Goal: Information Seeking & Learning: Learn about a topic

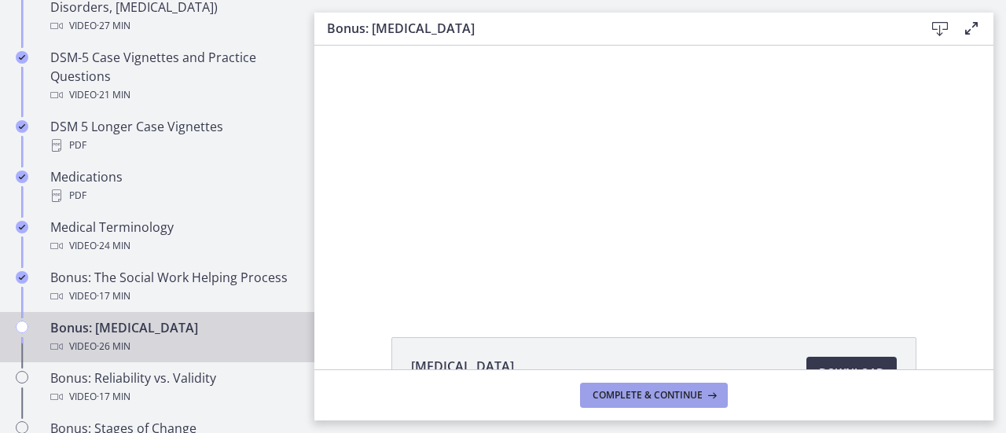
click at [686, 394] on span "Complete & continue" at bounding box center [647, 395] width 110 height 13
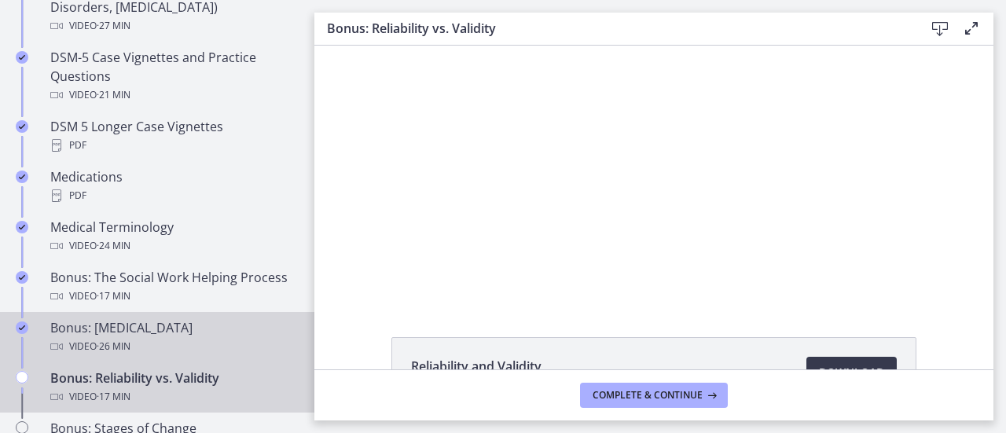
click at [47, 350] on link "Bonus: [MEDICAL_DATA] Video · 26 min" at bounding box center [157, 337] width 314 height 50
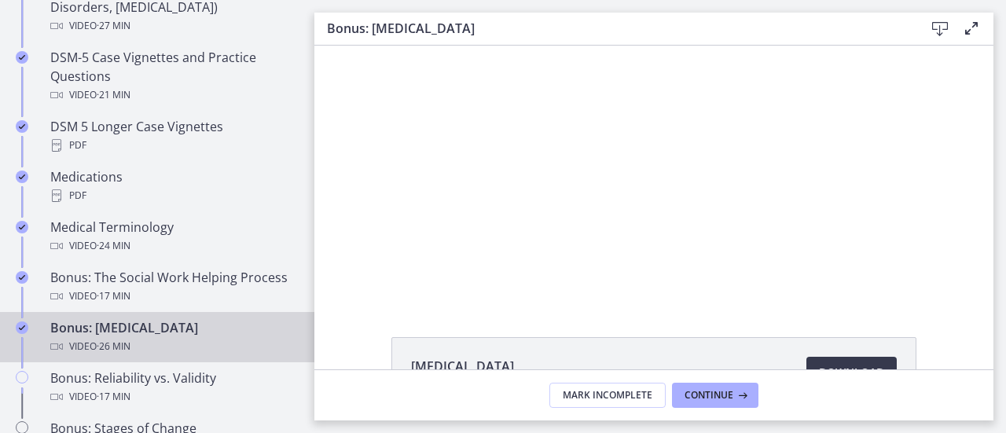
click at [759, 177] on div at bounding box center [654, 173] width 454 height 255
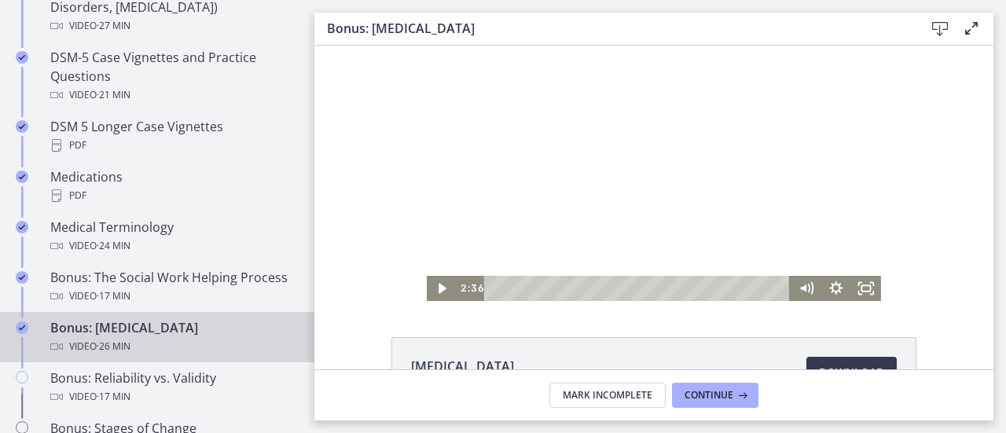
click at [771, 176] on div at bounding box center [654, 173] width 454 height 255
click at [746, 181] on div at bounding box center [654, 173] width 454 height 255
click at [695, 222] on div at bounding box center [654, 173] width 454 height 255
click at [800, 138] on div at bounding box center [654, 173] width 454 height 255
click at [827, 241] on div at bounding box center [654, 173] width 454 height 255
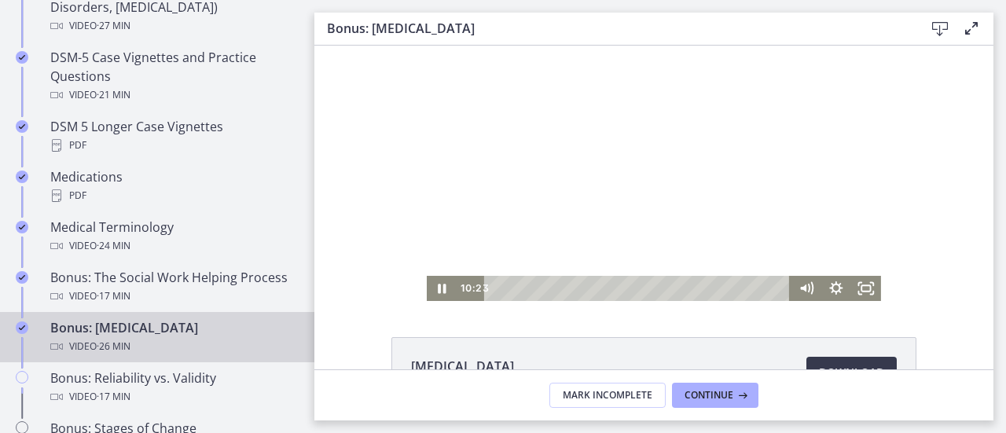
click at [787, 219] on div at bounding box center [654, 173] width 454 height 255
click at [807, 216] on div at bounding box center [654, 173] width 454 height 255
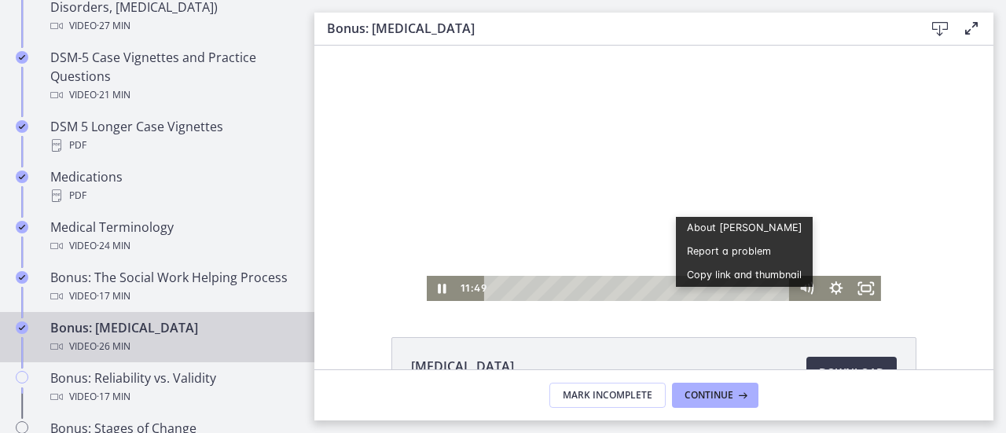
click at [823, 201] on div at bounding box center [654, 173] width 454 height 255
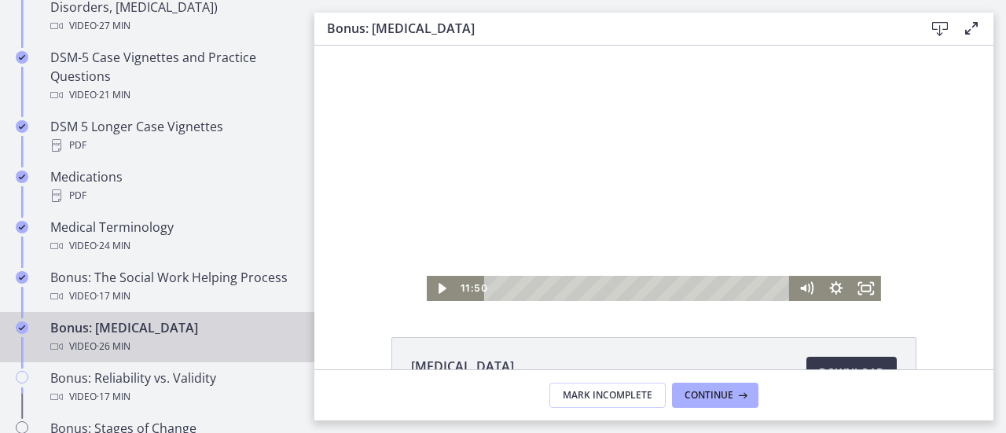
click at [813, 188] on div at bounding box center [654, 173] width 454 height 255
click at [784, 109] on div at bounding box center [654, 173] width 454 height 255
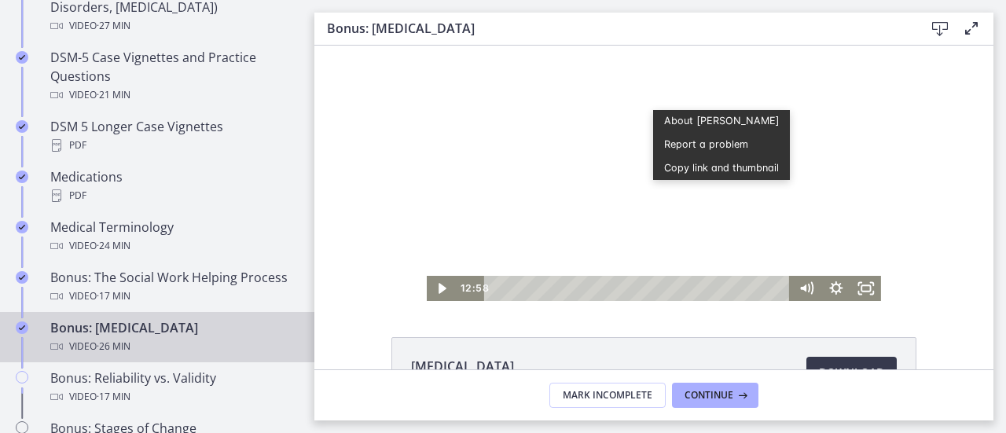
click at [812, 210] on div at bounding box center [654, 173] width 454 height 255
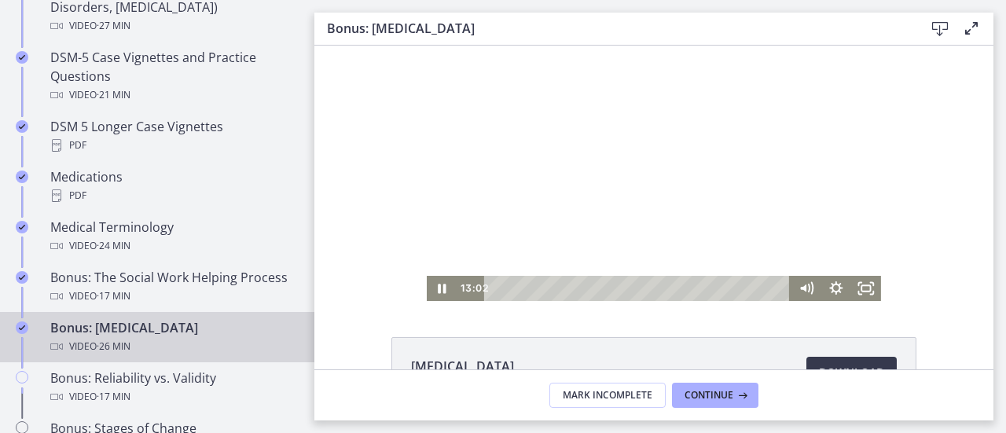
click at [831, 233] on div at bounding box center [654, 173] width 454 height 255
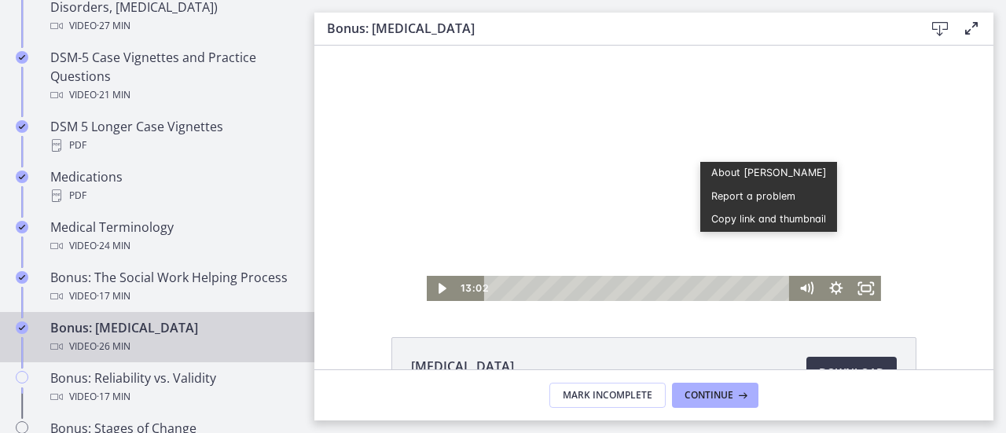
click at [861, 214] on div at bounding box center [654, 173] width 454 height 255
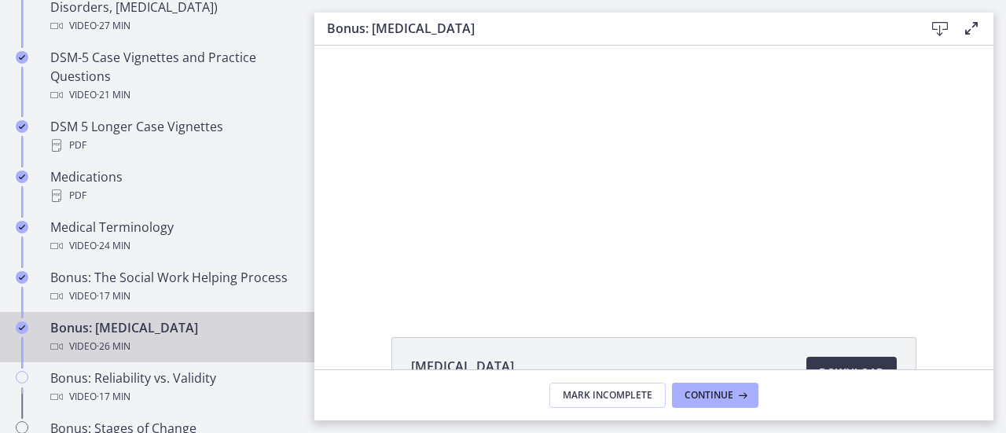
click at [861, 214] on div at bounding box center [654, 173] width 454 height 255
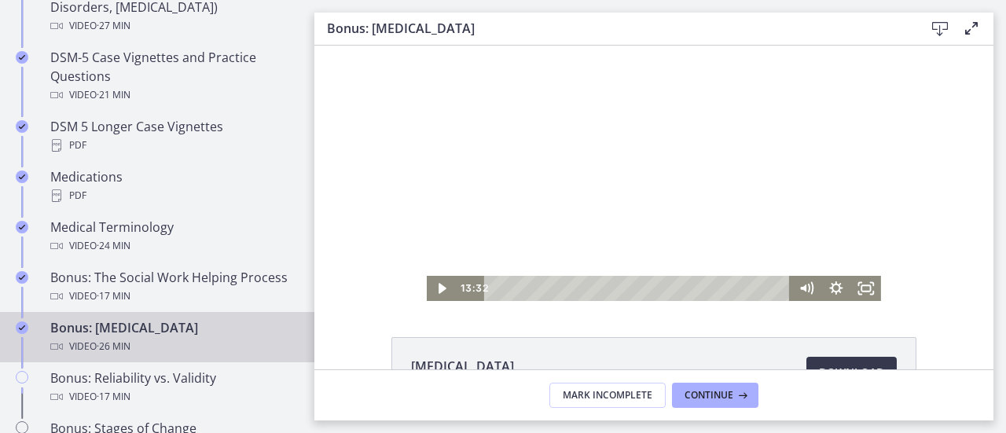
click at [827, 214] on div at bounding box center [654, 173] width 454 height 255
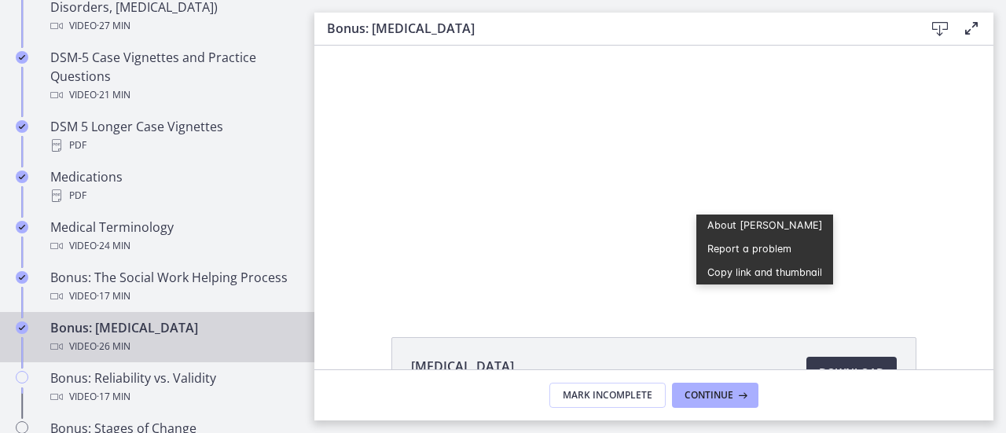
click at [927, 158] on div "Click for sound @keyframes VOLUME_SMALL_WAVE_FLASH { 0% { opacity: 0; } 33% { o…" at bounding box center [653, 173] width 679 height 255
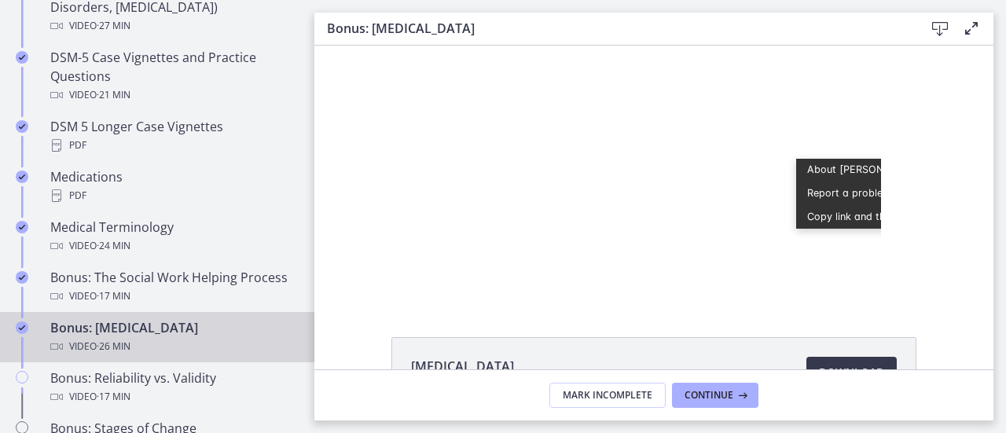
scroll to position [0, 52]
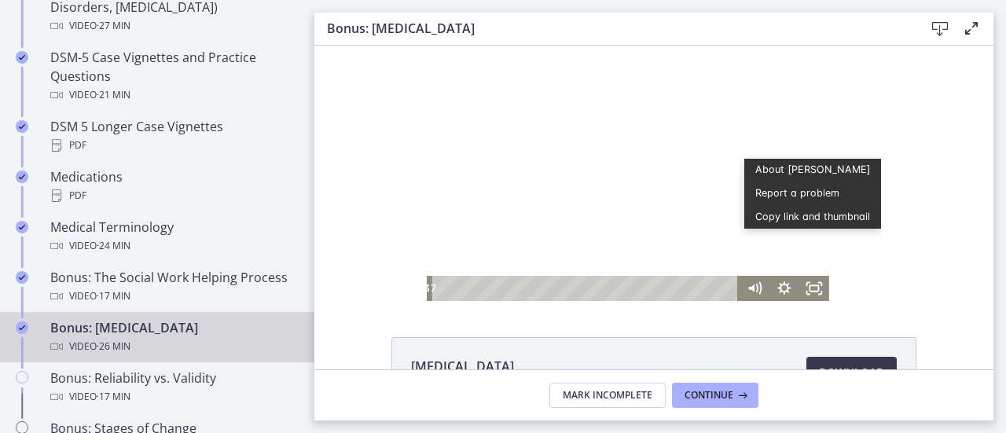
click at [803, 247] on div at bounding box center [602, 173] width 454 height 255
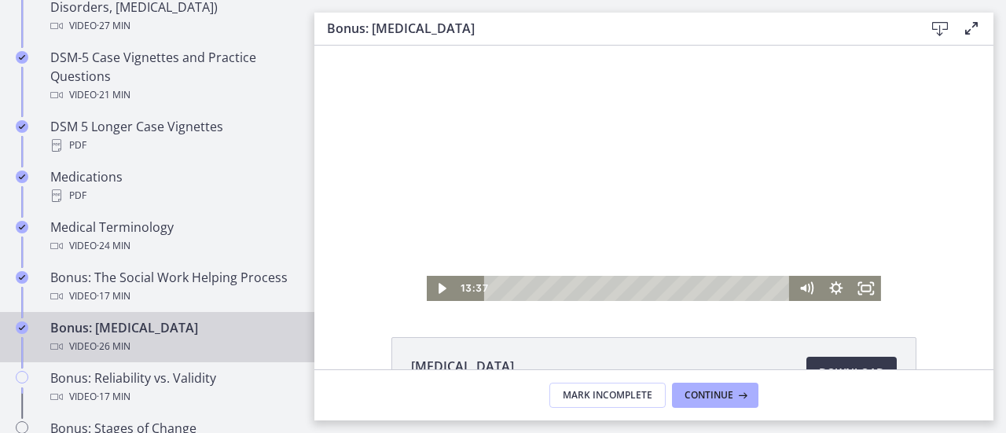
click at [797, 240] on div at bounding box center [654, 173] width 454 height 255
click at [797, 226] on div at bounding box center [654, 173] width 454 height 255
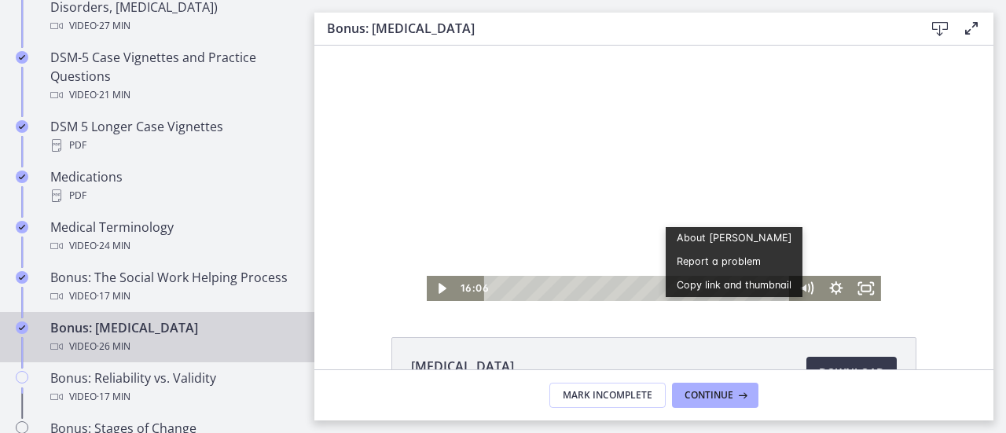
click at [864, 200] on div at bounding box center [654, 173] width 454 height 255
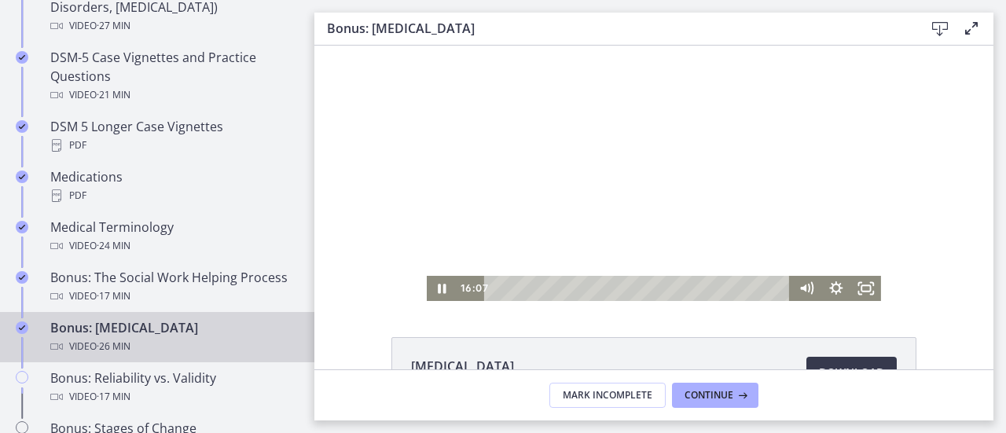
click at [836, 209] on div at bounding box center [654, 173] width 454 height 255
click at [795, 175] on div at bounding box center [654, 173] width 454 height 255
click at [792, 221] on div at bounding box center [654, 173] width 454 height 255
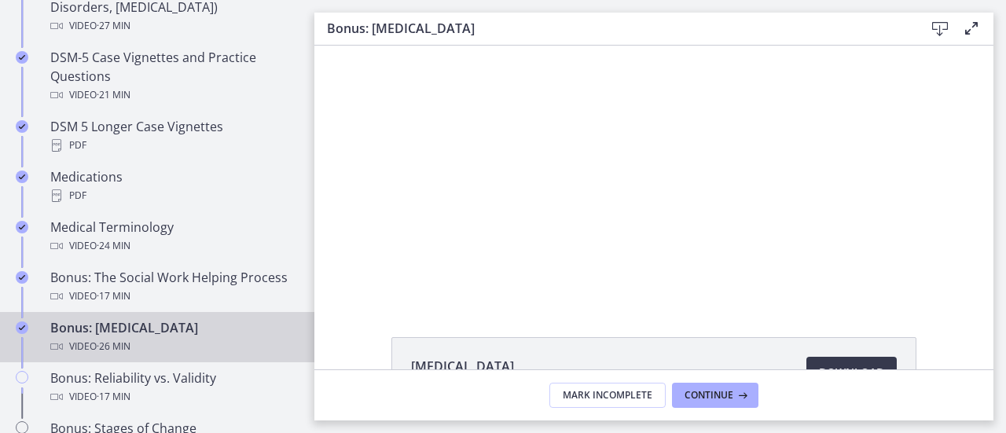
click at [795, 220] on div at bounding box center [654, 173] width 454 height 255
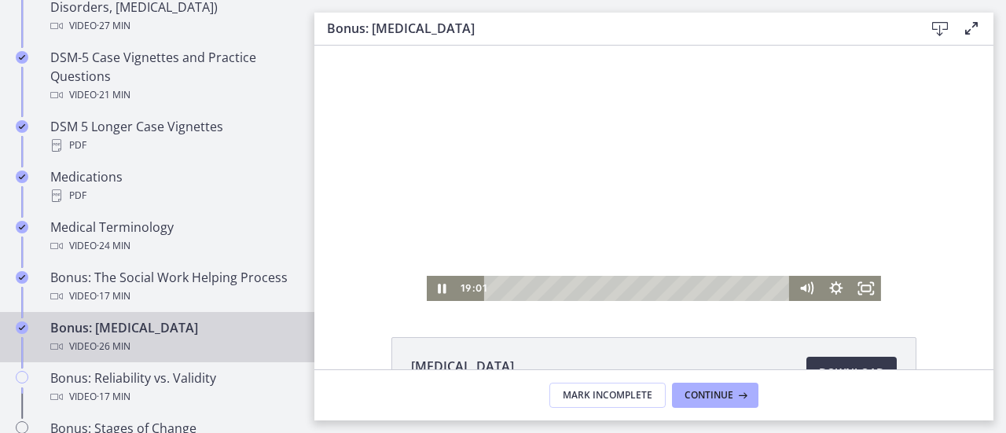
click at [794, 142] on div at bounding box center [654, 173] width 454 height 255
click at [834, 238] on div at bounding box center [654, 173] width 454 height 255
click at [827, 156] on div at bounding box center [654, 173] width 454 height 255
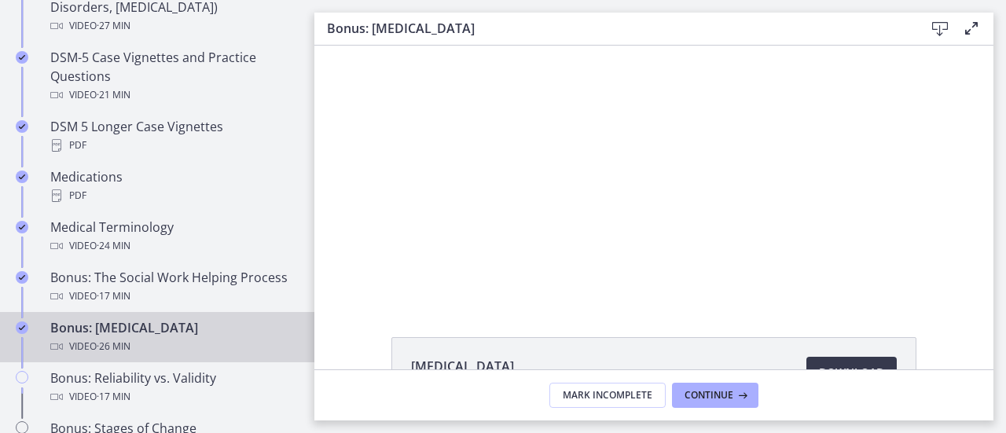
click at [926, 120] on div "Click for sound @keyframes VOLUME_SMALL_WAVE_FLASH { 0% { opacity: 0; } 33% { o…" at bounding box center [653, 173] width 679 height 255
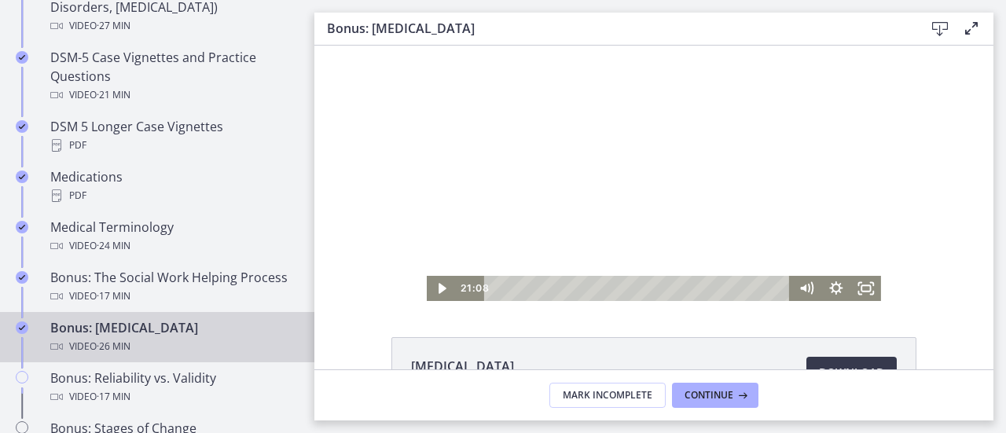
click at [827, 163] on div at bounding box center [654, 173] width 454 height 255
click at [863, 236] on div at bounding box center [654, 173] width 454 height 255
click at [832, 238] on div at bounding box center [654, 173] width 454 height 255
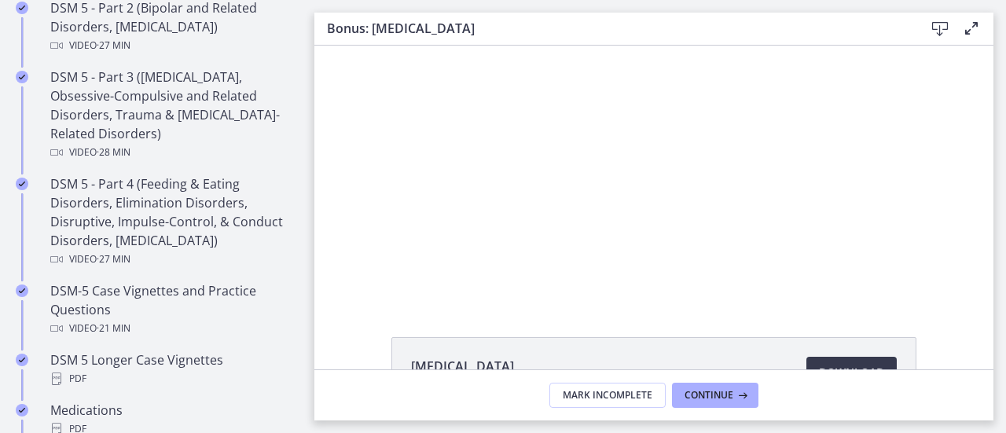
scroll to position [218, 0]
